Goal: Task Accomplishment & Management: Manage account settings

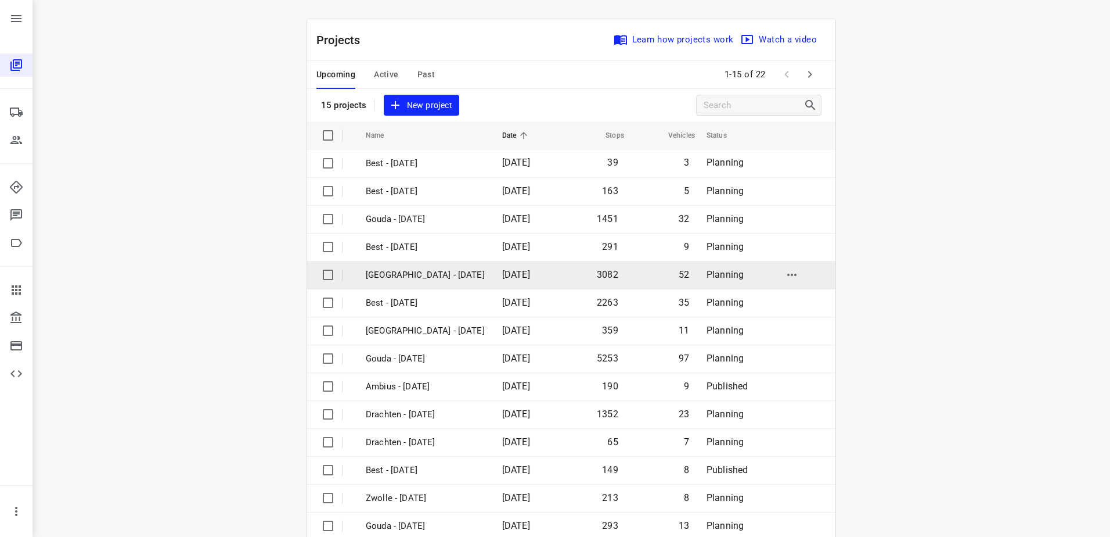
scroll to position [51, 0]
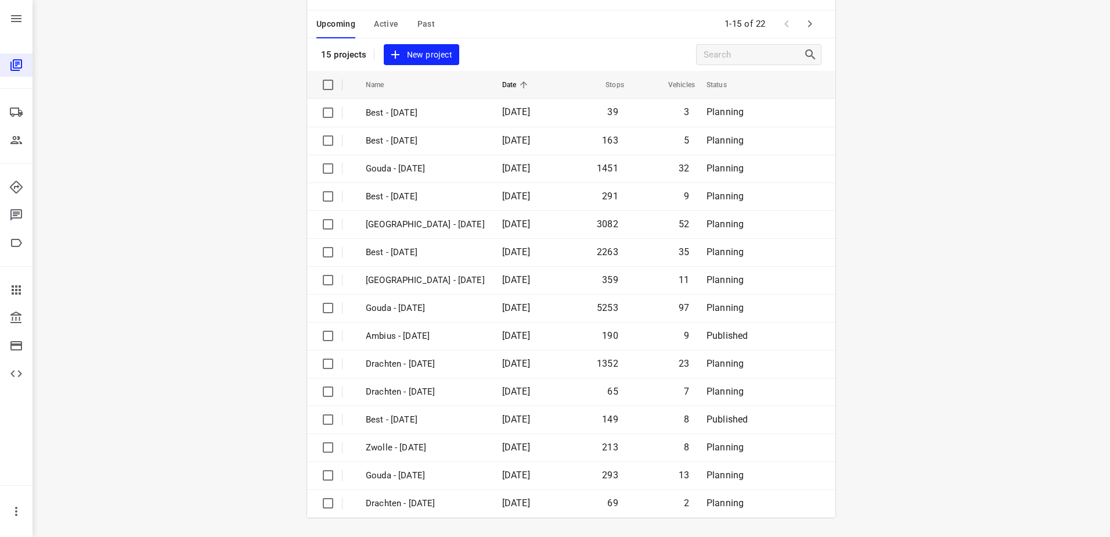
click at [384, 28] on span "Active" at bounding box center [386, 24] width 24 height 15
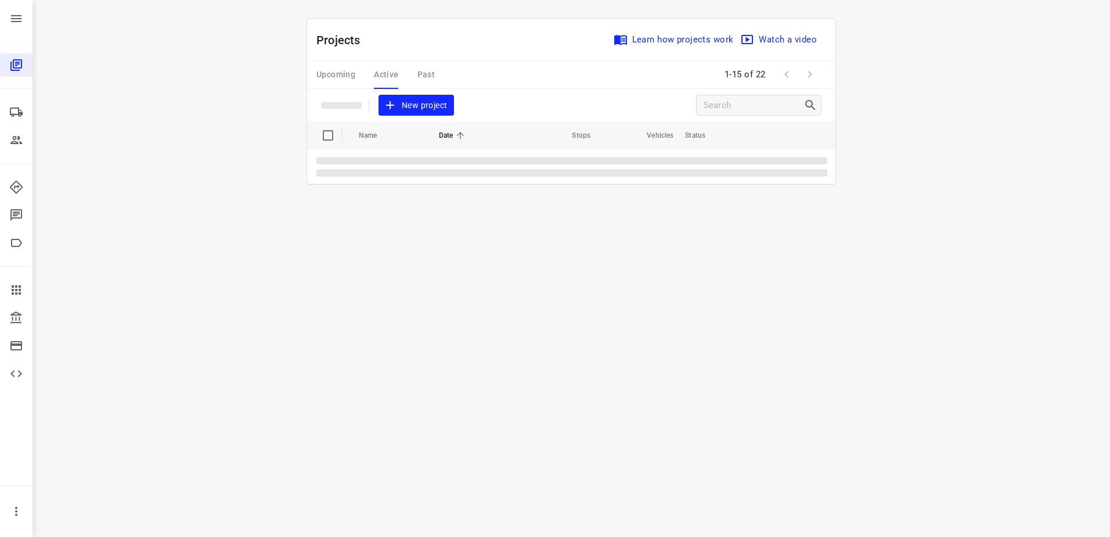
scroll to position [0, 0]
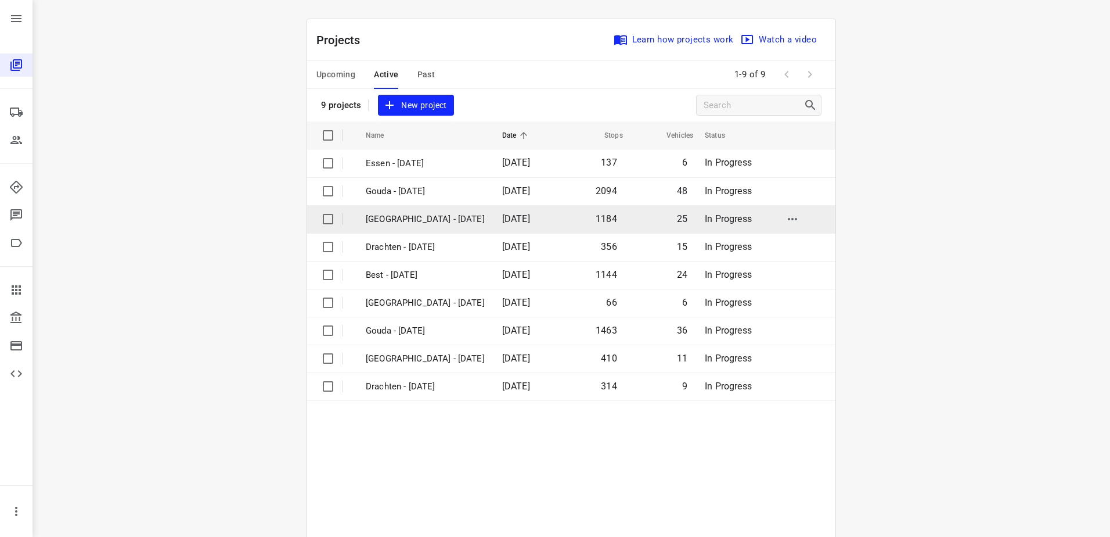
click at [433, 222] on p "[GEOGRAPHIC_DATA] - [DATE]" at bounding box center [425, 219] width 119 height 13
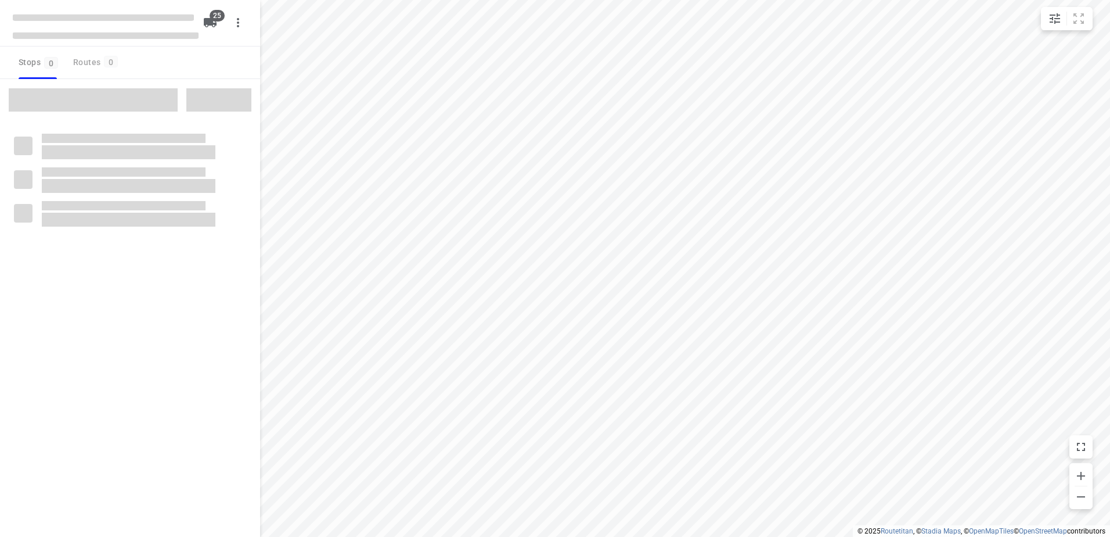
checkbox input "true"
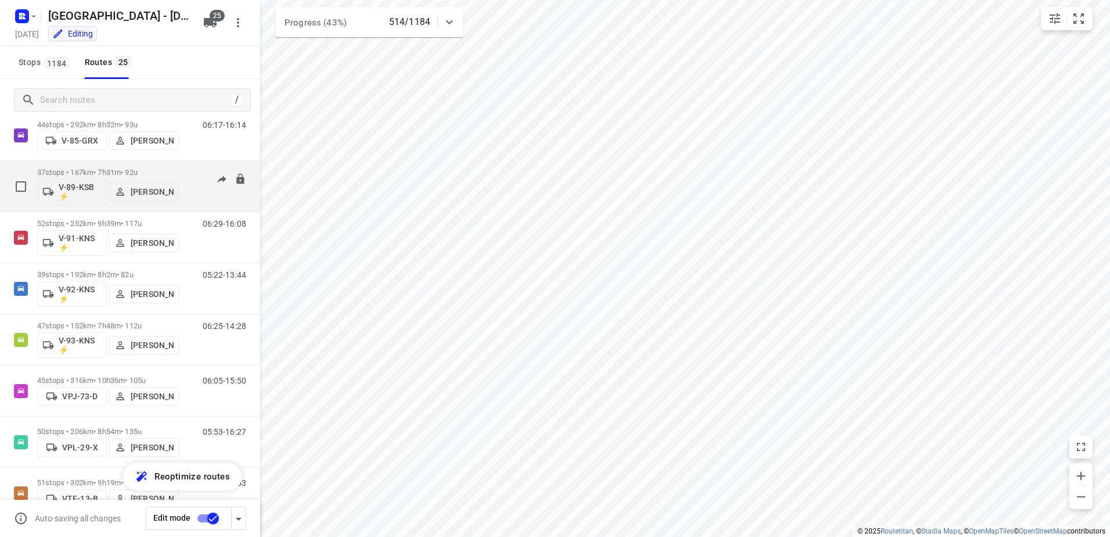
scroll to position [937, 0]
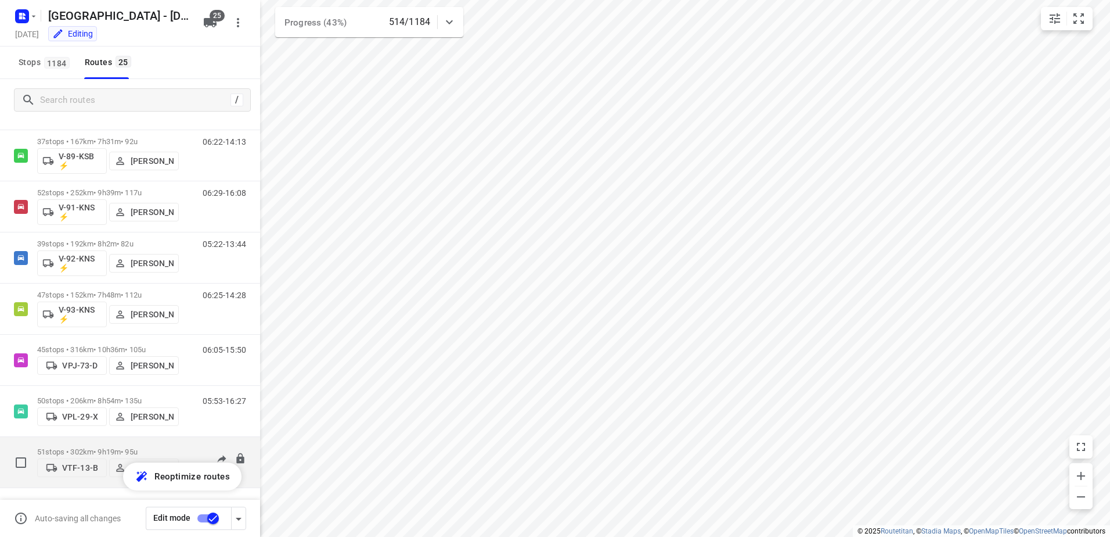
click at [193, 450] on div "05:55-15:53" at bounding box center [217, 464] width 58 height 35
click at [188, 447] on div "05:55-15:53" at bounding box center [217, 464] width 58 height 35
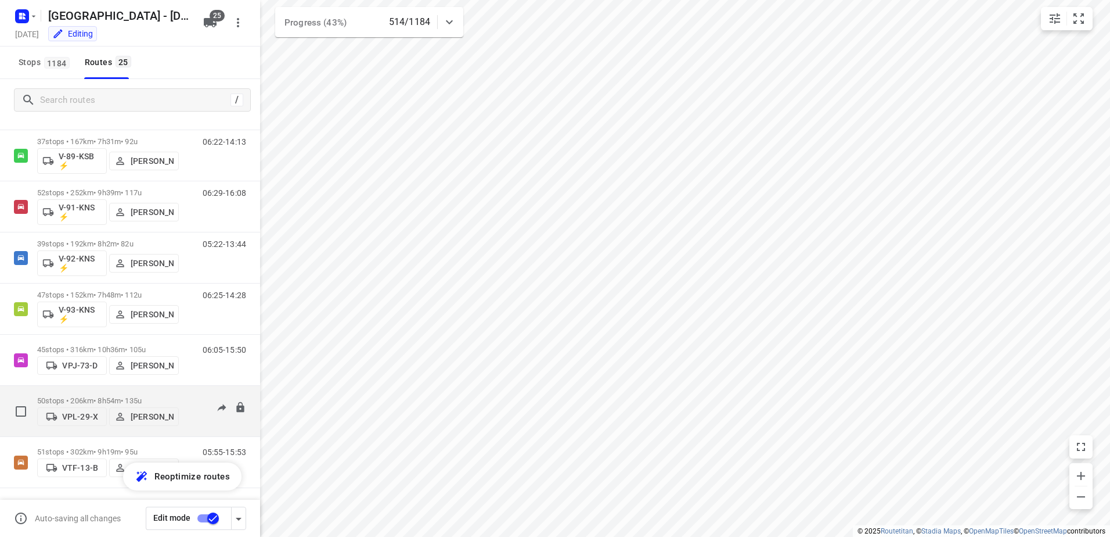
click at [188, 396] on div "05:53-16:27" at bounding box center [217, 413] width 58 height 35
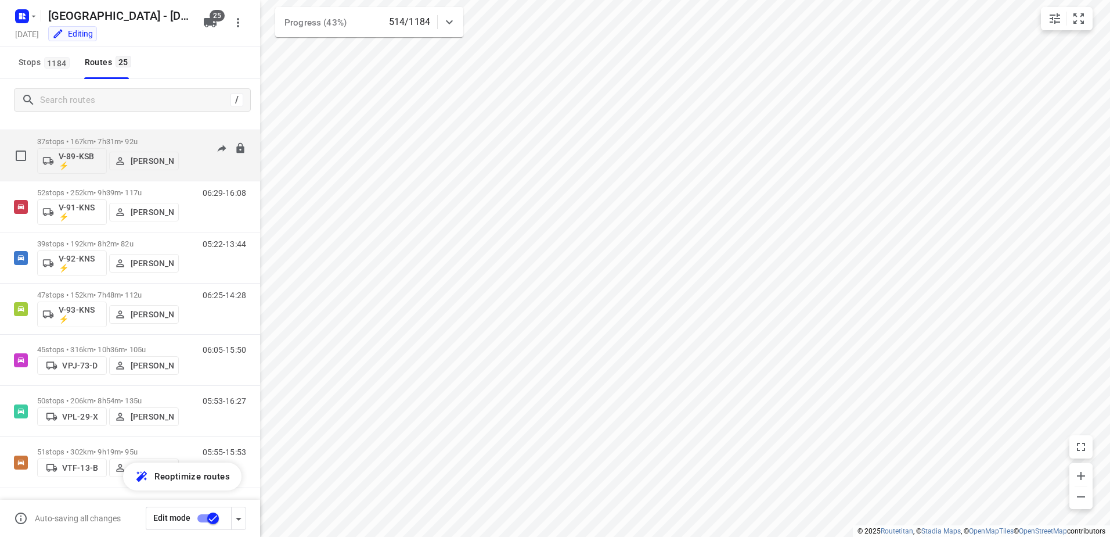
click at [201, 150] on div "06:22-14:13" at bounding box center [217, 158] width 58 height 42
